Goal: Information Seeking & Learning: Learn about a topic

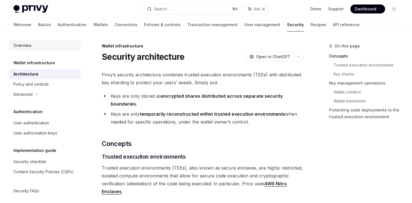
click at [25, 45] on div "Overview" at bounding box center [22, 45] width 18 height 7
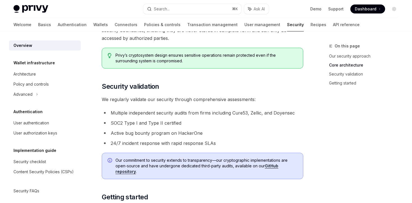
scroll to position [317, 0]
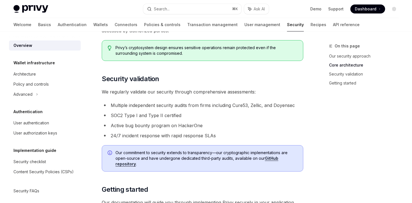
click at [161, 91] on span "We regularly validate our security through comprehensive assessments:" at bounding box center [202, 92] width 201 height 8
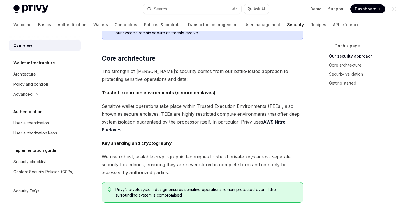
scroll to position [0, 0]
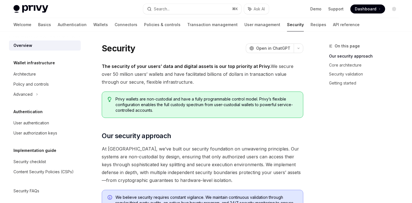
click at [48, 65] on h5 "Wallet infrastructure" at bounding box center [33, 62] width 41 height 7
click at [38, 73] on div "Architecture" at bounding box center [45, 74] width 64 height 7
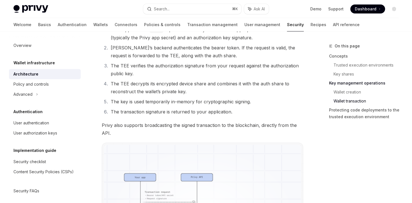
scroll to position [938, 0]
click at [137, 66] on li "The TEE verifies the authorization signature from your request against the auth…" at bounding box center [206, 69] width 194 height 16
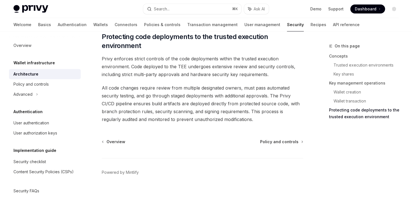
scroll to position [1206, 0]
click at [56, 85] on div "Policy and controls" at bounding box center [45, 84] width 64 height 7
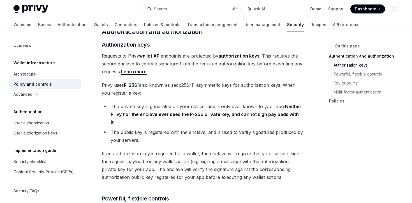
scroll to position [115, 0]
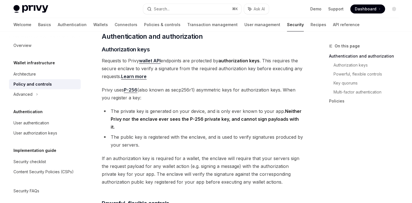
click at [273, 112] on li "The private key is generated on your device, and is only ever known to your app…" at bounding box center [202, 119] width 201 height 24
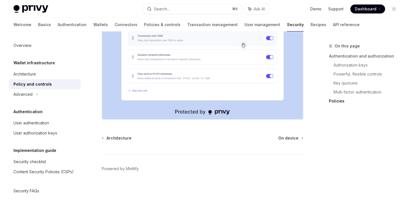
scroll to position [812, 0]
click at [31, 122] on div "User authentication" at bounding box center [31, 122] width 36 height 7
type textarea "*"
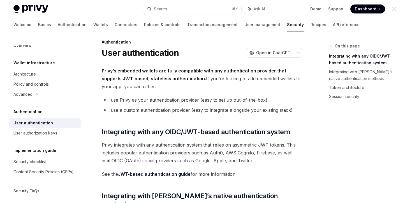
scroll to position [5, 0]
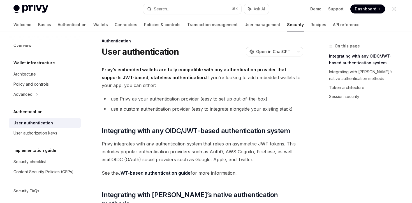
click at [162, 78] on strong "Privy’s embedded wallets are fully compatible with any authentication provider …" at bounding box center [194, 73] width 184 height 13
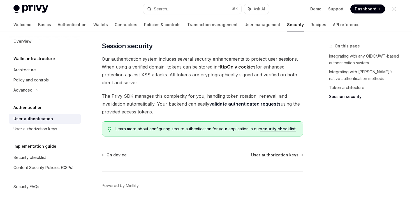
scroll to position [0, 0]
